Goal: Information Seeking & Learning: Learn about a topic

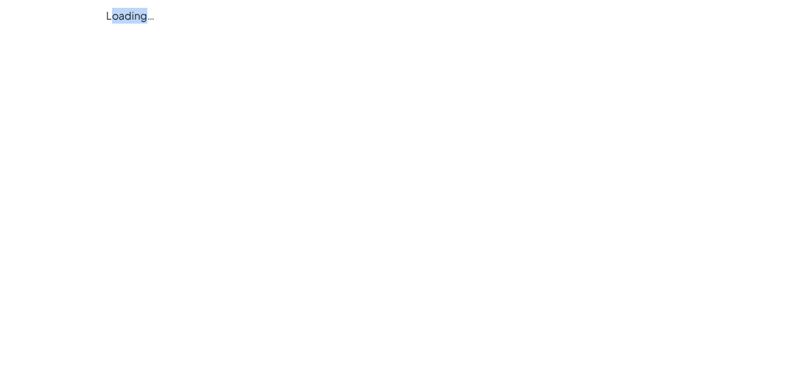
drag, startPoint x: 111, startPoint y: 14, endPoint x: 145, endPoint y: 19, distance: 34.4
click at [145, 19] on div "Loading…" at bounding box center [393, 15] width 590 height 31
